Goal: Task Accomplishment & Management: Manage account settings

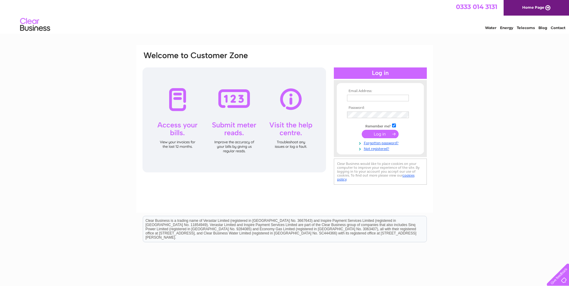
type input "sarah@libertyspace.co.uk"
click at [379, 134] on input "submit" at bounding box center [380, 134] width 37 height 8
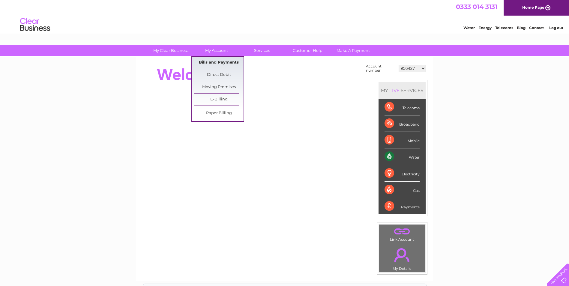
click at [222, 62] on link "Bills and Payments" at bounding box center [219, 63] width 50 height 12
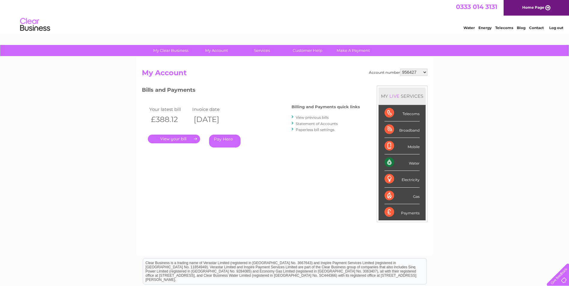
click at [426, 73] on select "956427 958162 958169 971610 981204 1104268 1111896 1116366 1131685 30310682" at bounding box center [413, 72] width 27 height 7
select select "958162"
click at [400, 69] on select "956427 958162 958169 971610 981204 1104268 1111896 1116366 1131685 30310682" at bounding box center [413, 72] width 27 height 7
click at [424, 73] on select "956427 958162 958169 971610 981204 1104268 1111896 1116366 1131685 30310682" at bounding box center [413, 72] width 27 height 7
select select "958169"
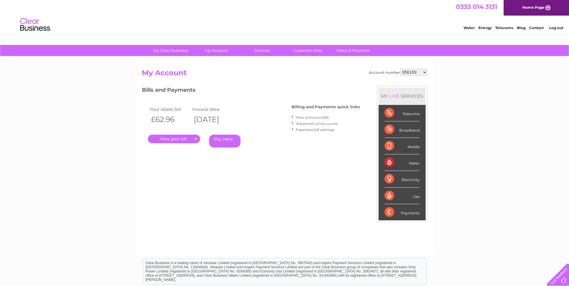
click at [400, 69] on select "956427 958162 958169 971610 981204 1104268 1111896 1116366 1131685 30310682" at bounding box center [413, 72] width 27 height 7
click at [426, 72] on select "956427 958162 958169 971610 981204 1104268 1111896 1116366 1131685 30310682" at bounding box center [413, 72] width 27 height 7
select select "971610"
click at [400, 69] on select "956427 958162 958169 971610 981204 1104268 1111896 1116366 1131685 30310682" at bounding box center [413, 72] width 27 height 7
click at [426, 73] on select "956427 958162 958169 971610 981204 1104268 1111896 1116366 1131685 30310682" at bounding box center [413, 72] width 27 height 7
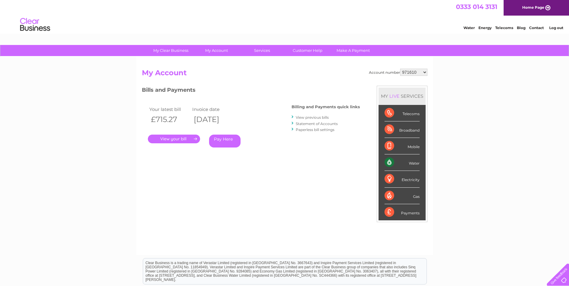
select select "981204"
click at [400, 69] on select "956427 958162 958169 971610 981204 1104268 1111896 1116366 1131685 30310682" at bounding box center [413, 72] width 27 height 7
click at [173, 137] on link "." at bounding box center [174, 139] width 52 height 9
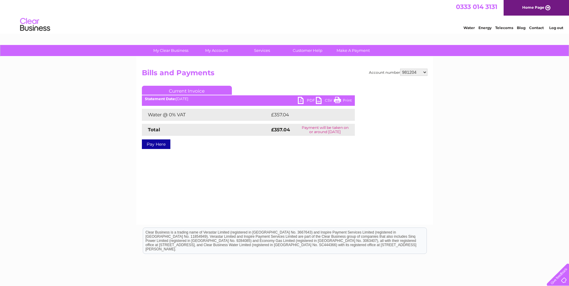
click at [303, 100] on link "PDF" at bounding box center [307, 101] width 18 height 9
